Goal: Navigation & Orientation: Find specific page/section

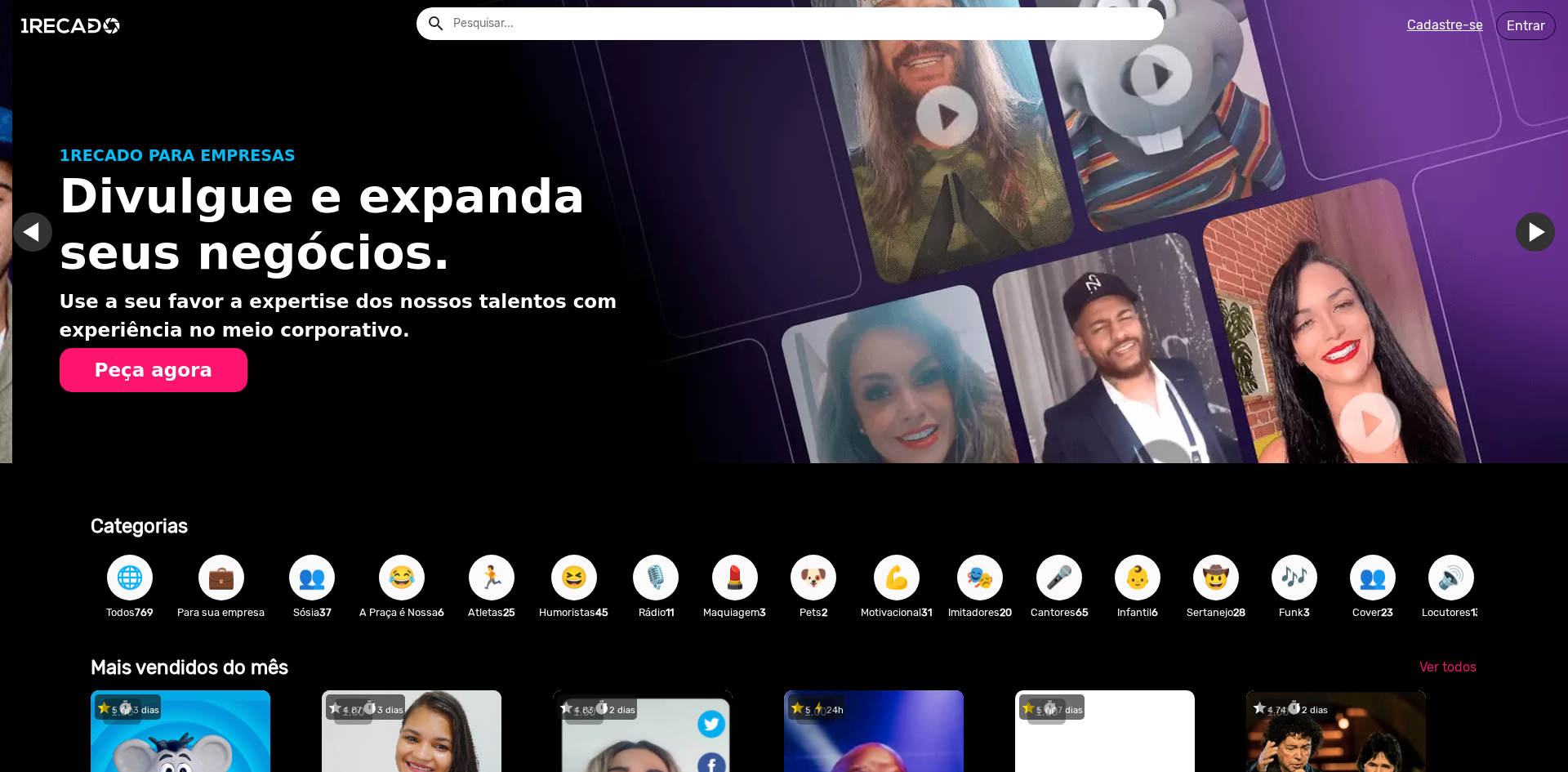
click at [402, 583] on span "😂" at bounding box center [401, 577] width 27 height 45
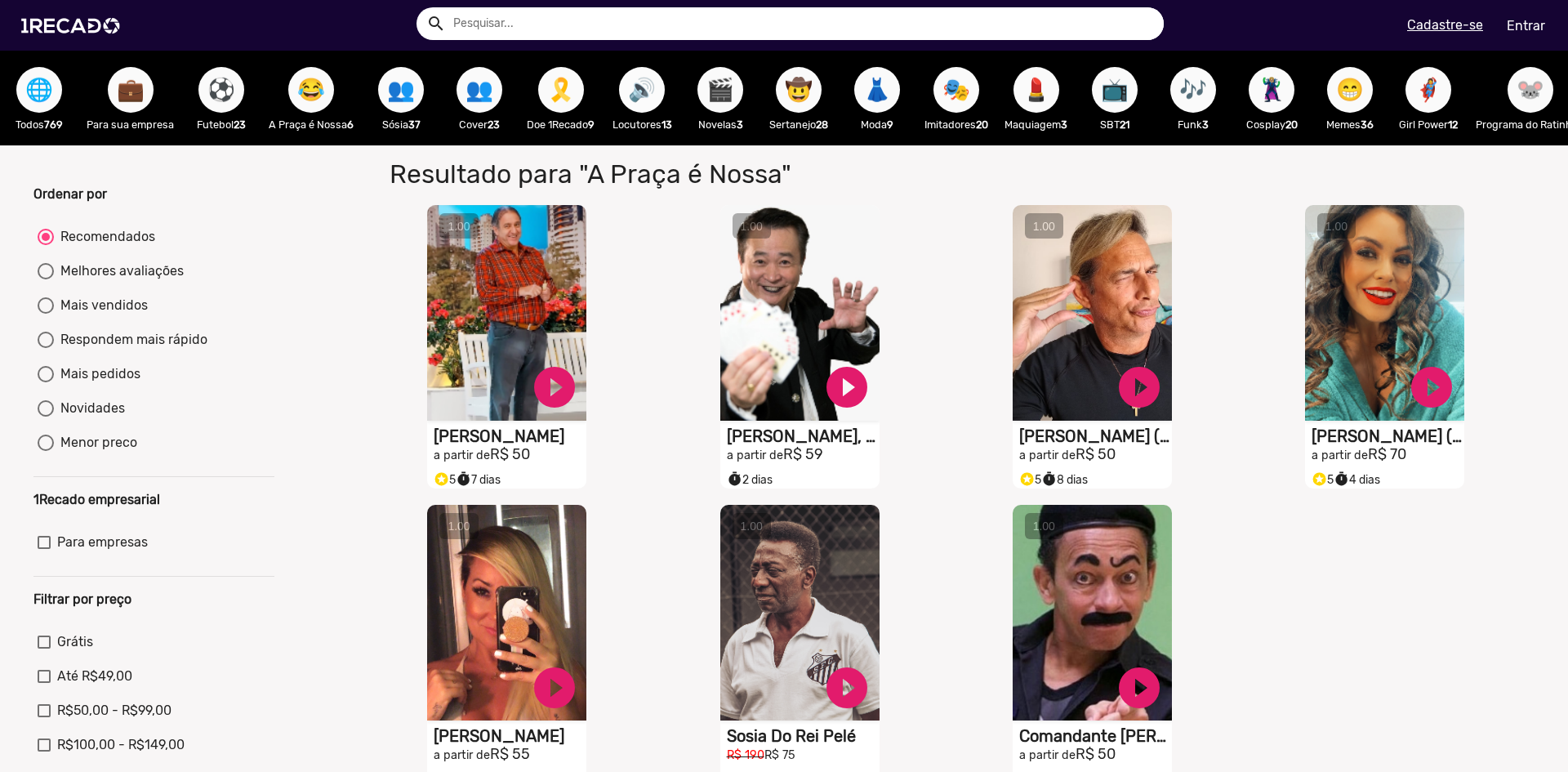
click at [663, 93] on button "🔊" at bounding box center [641, 90] width 45 height 45
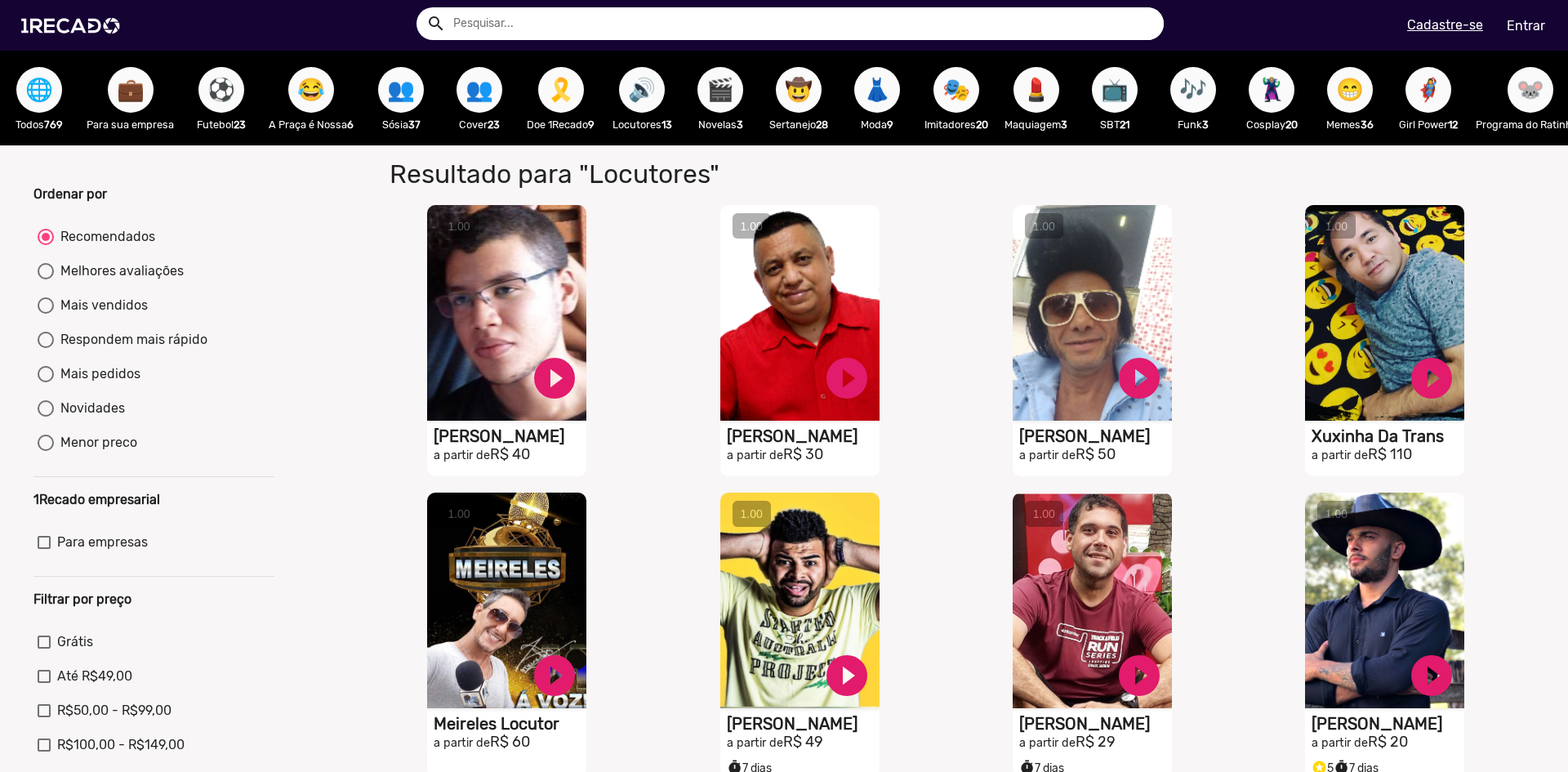
click at [1129, 95] on span "📺" at bounding box center [1114, 90] width 27 height 45
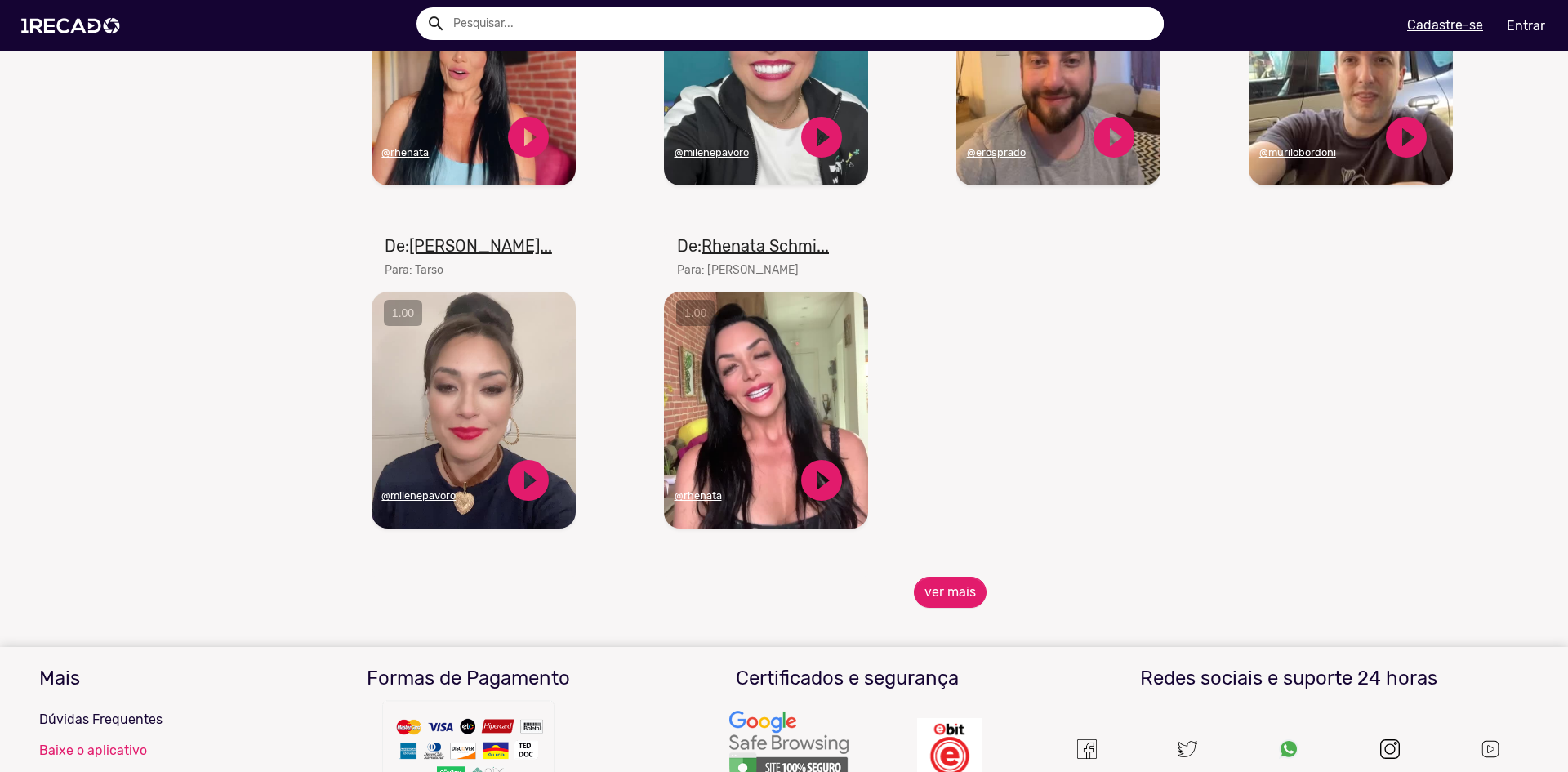
scroll to position [1797, 0]
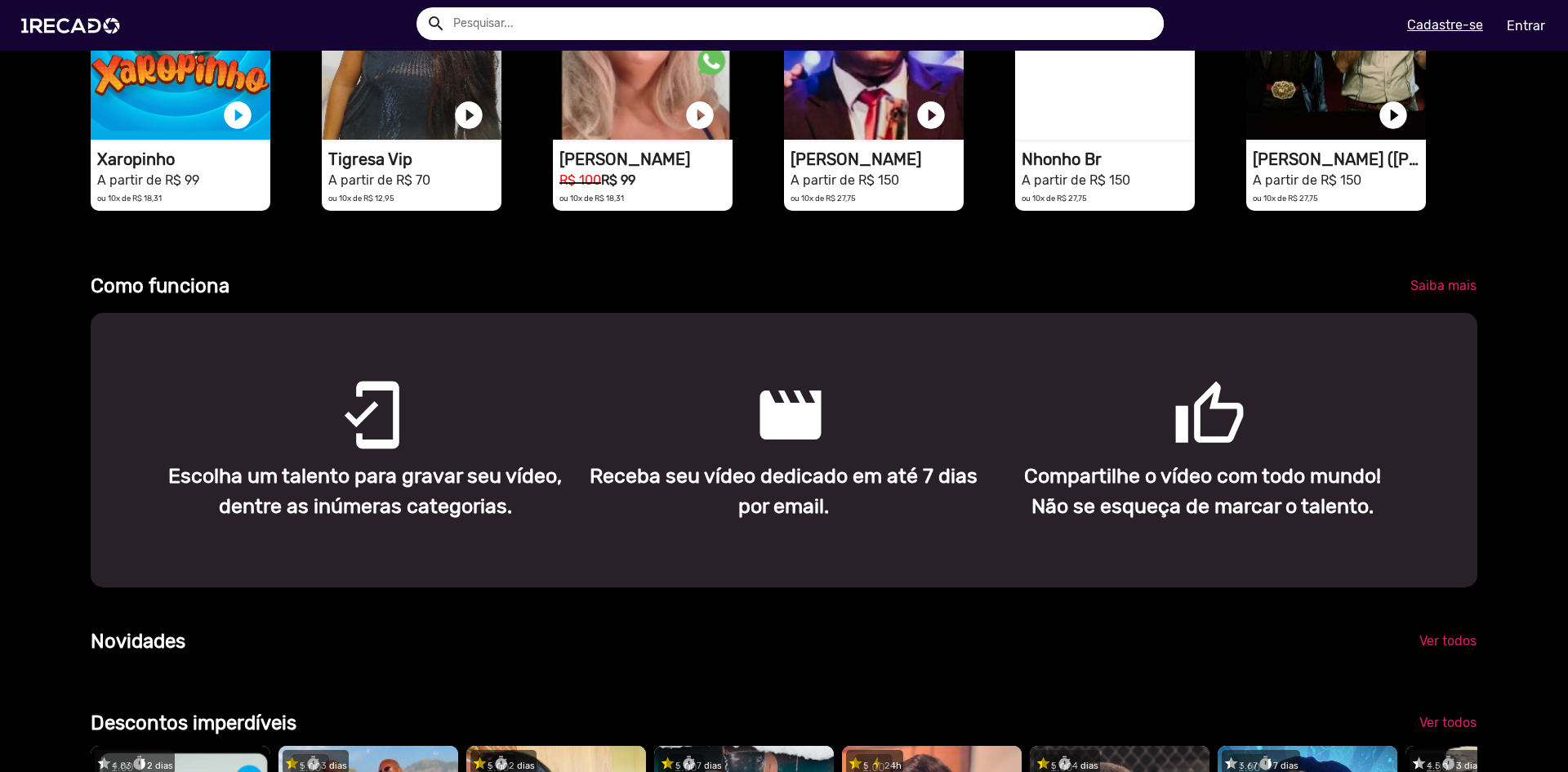
scroll to position [327, 0]
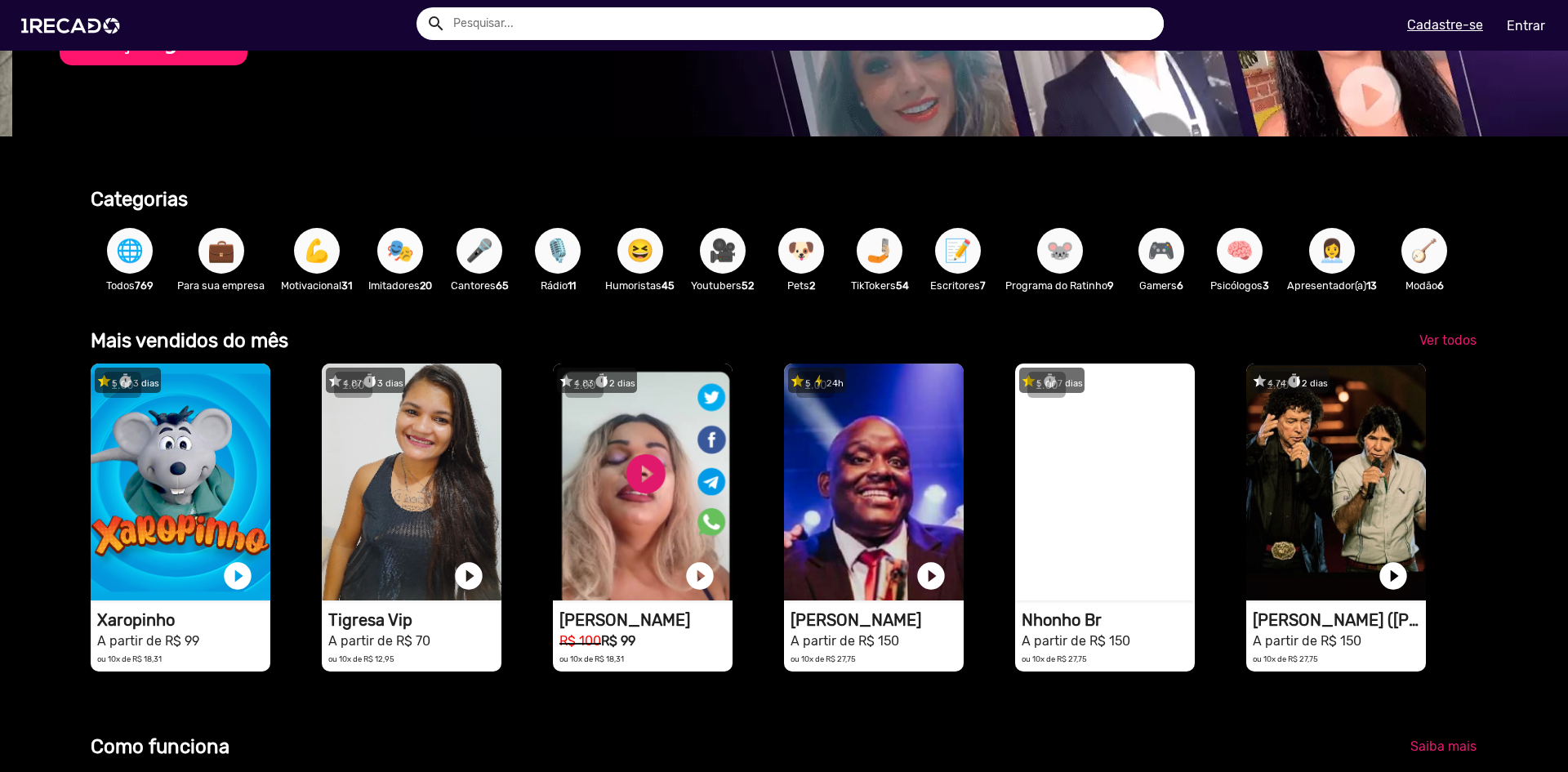
click at [396, 253] on span "🎭" at bounding box center [400, 250] width 27 height 45
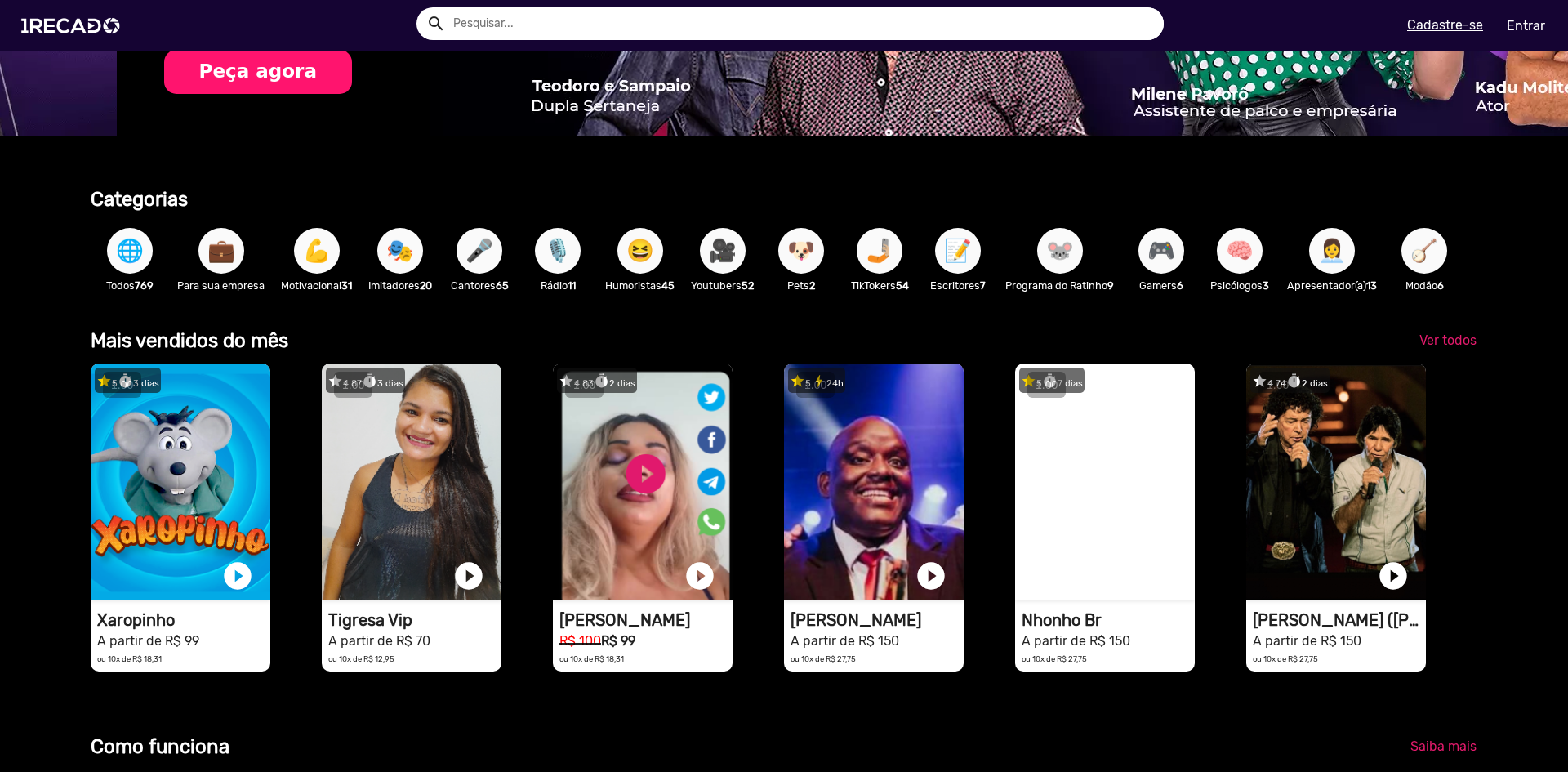
scroll to position [0, 3111]
